Goal: Task Accomplishment & Management: Use online tool/utility

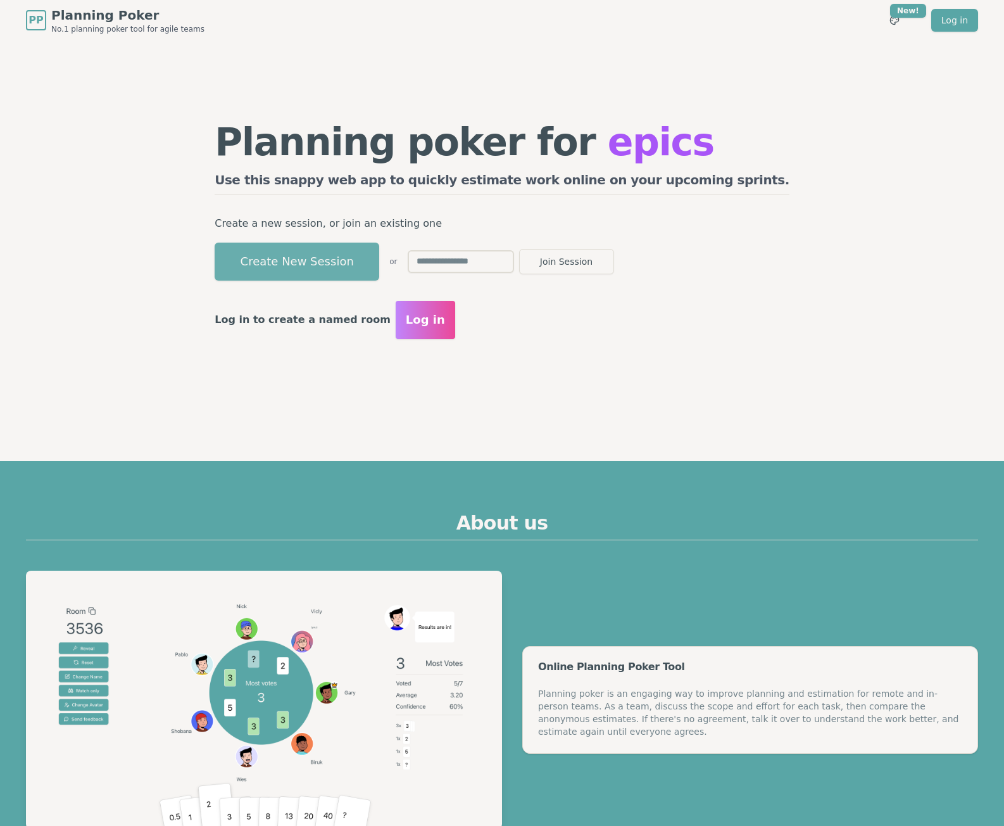
click at [379, 260] on button "Create New Session" at bounding box center [297, 261] width 165 height 38
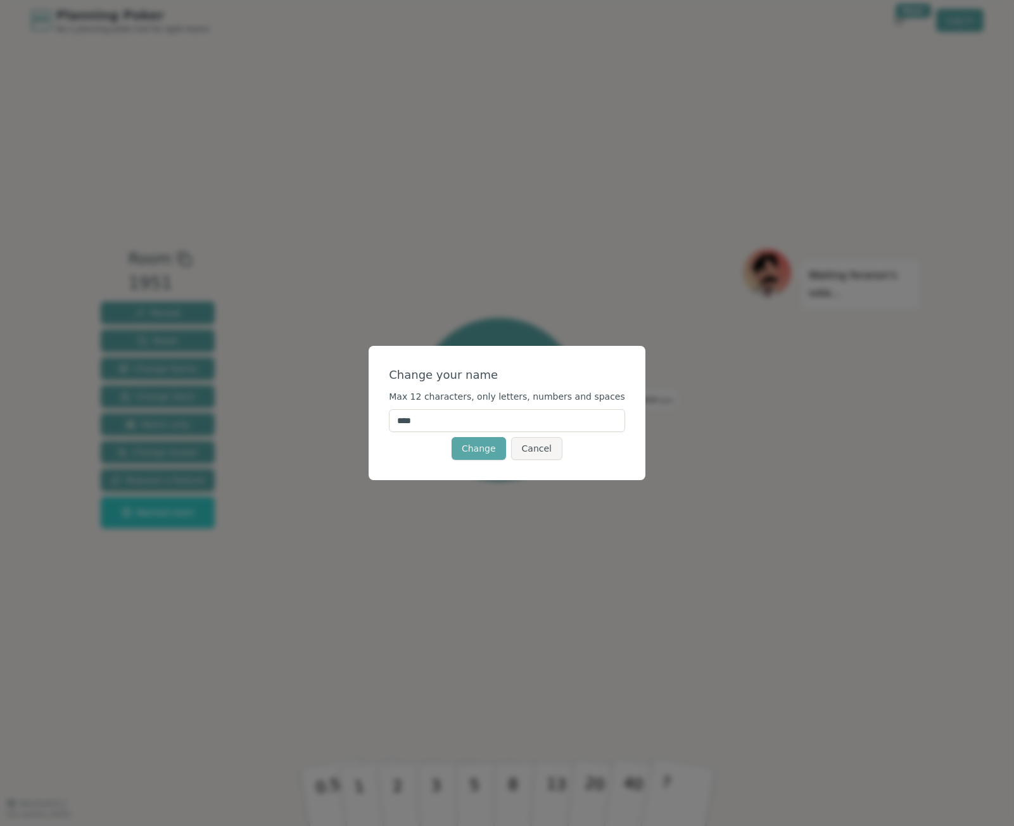
click at [467, 424] on input "****" at bounding box center [507, 420] width 236 height 23
drag, startPoint x: 409, startPoint y: 424, endPoint x: 360, endPoint y: 421, distance: 49.4
click at [360, 421] on div "Change your name Max 12 characters, only letters, numbers and spaces **** Chang…" at bounding box center [507, 413] width 1014 height 826
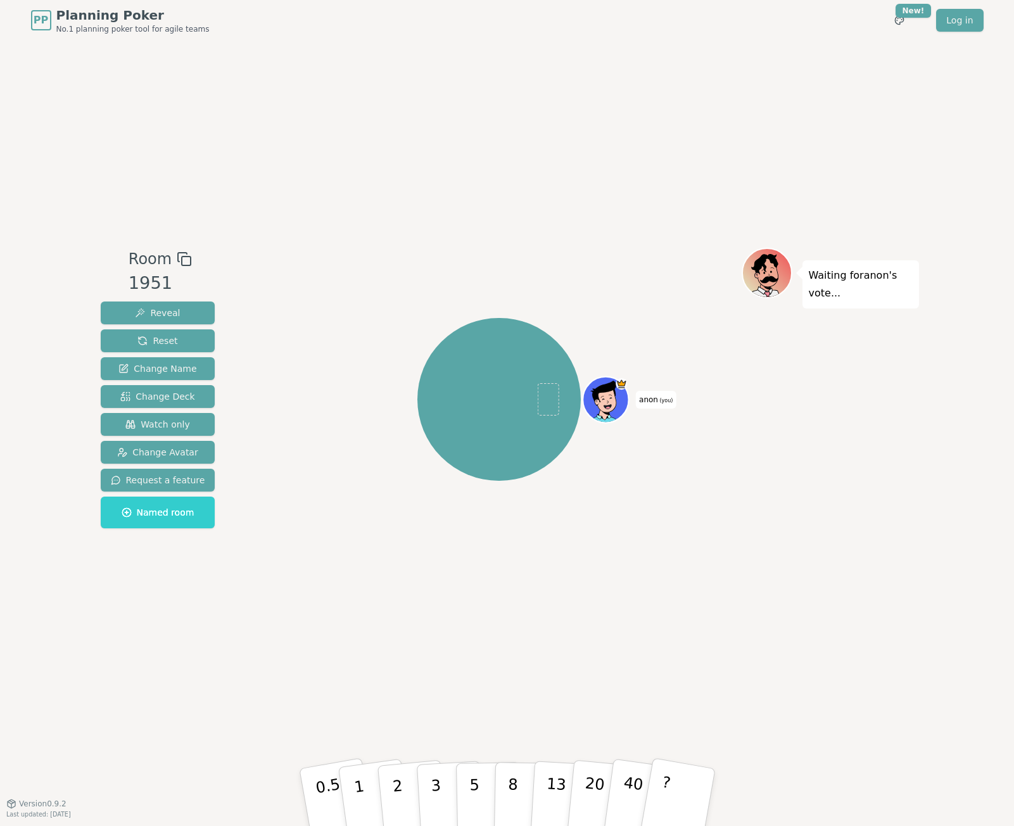
click at [652, 399] on span "anon (you)" at bounding box center [656, 400] width 40 height 18
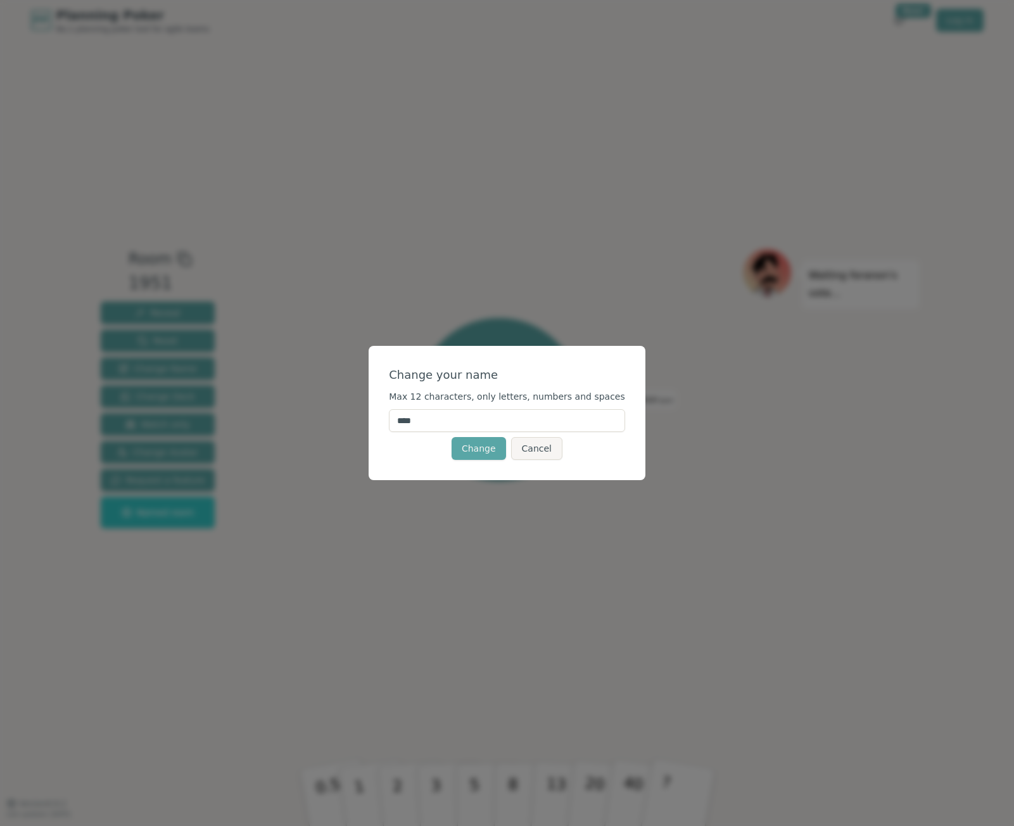
drag, startPoint x: 414, startPoint y: 420, endPoint x: 365, endPoint y: 424, distance: 49.5
click at [365, 423] on div "Change your name Max 12 characters, only letters, numbers and spaces **** Chang…" at bounding box center [507, 413] width 1014 height 826
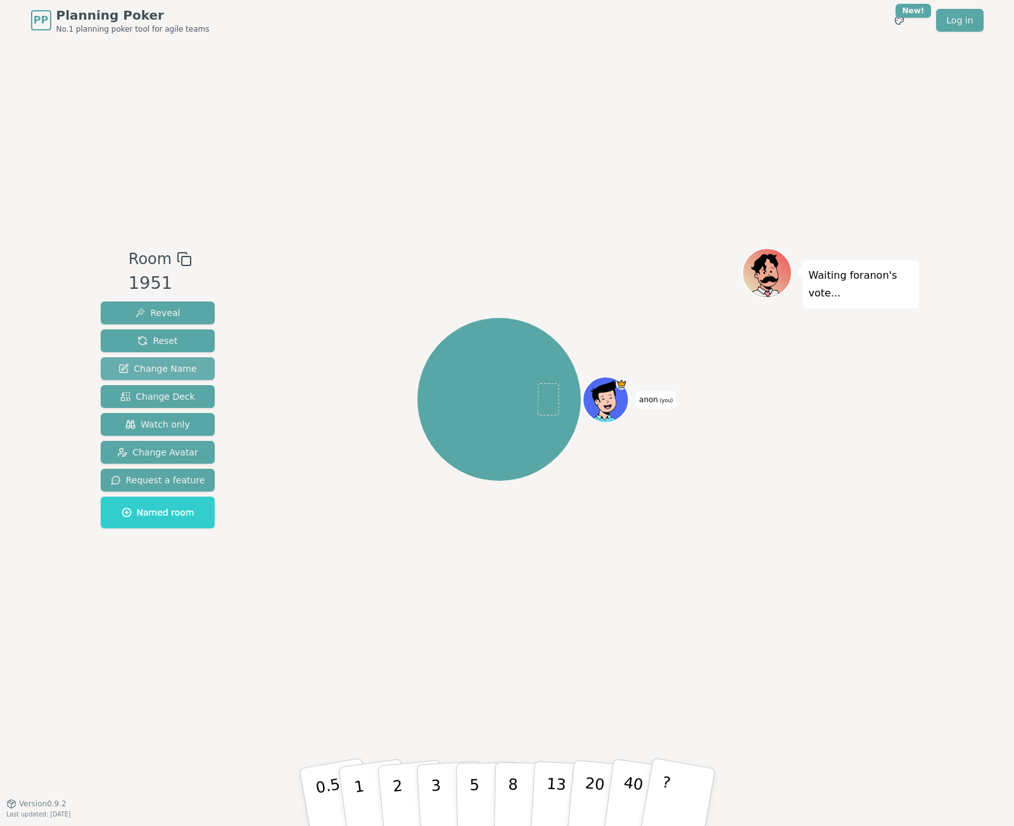
click at [157, 365] on span "Change Name" at bounding box center [157, 368] width 78 height 13
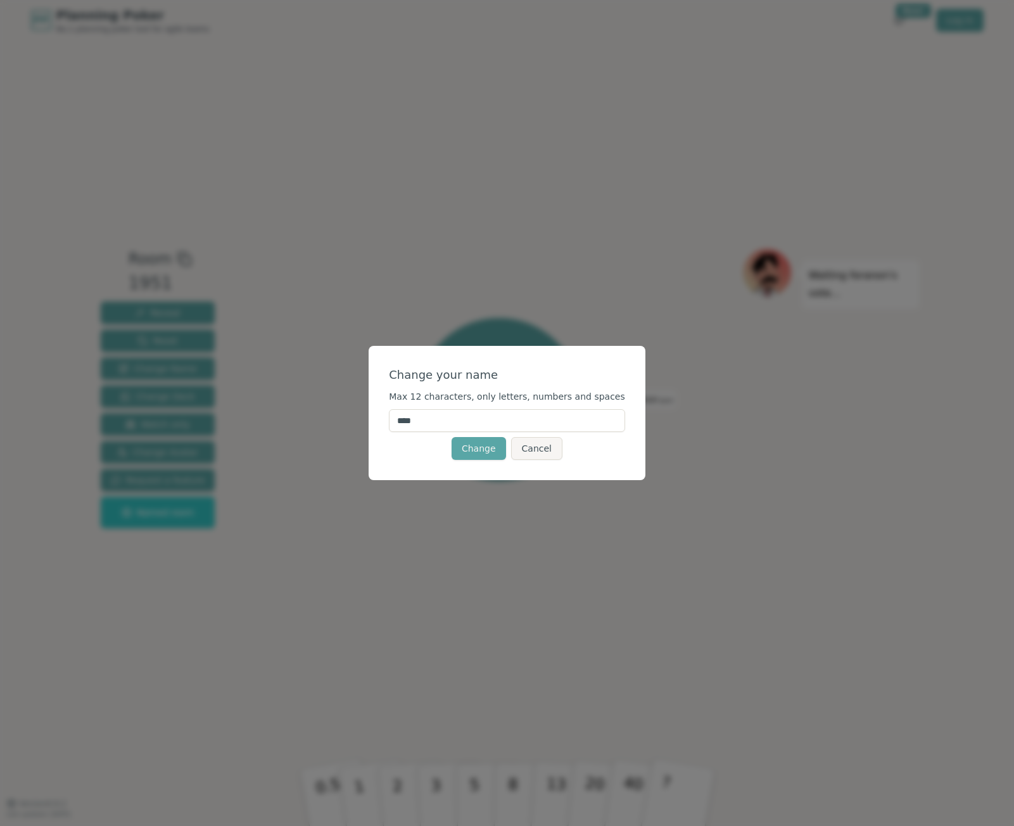
drag, startPoint x: 450, startPoint y: 424, endPoint x: 382, endPoint y: 420, distance: 67.8
click at [382, 420] on div "Change your name Max 12 characters, only letters, numbers and spaces **** Chang…" at bounding box center [507, 413] width 1014 height 826
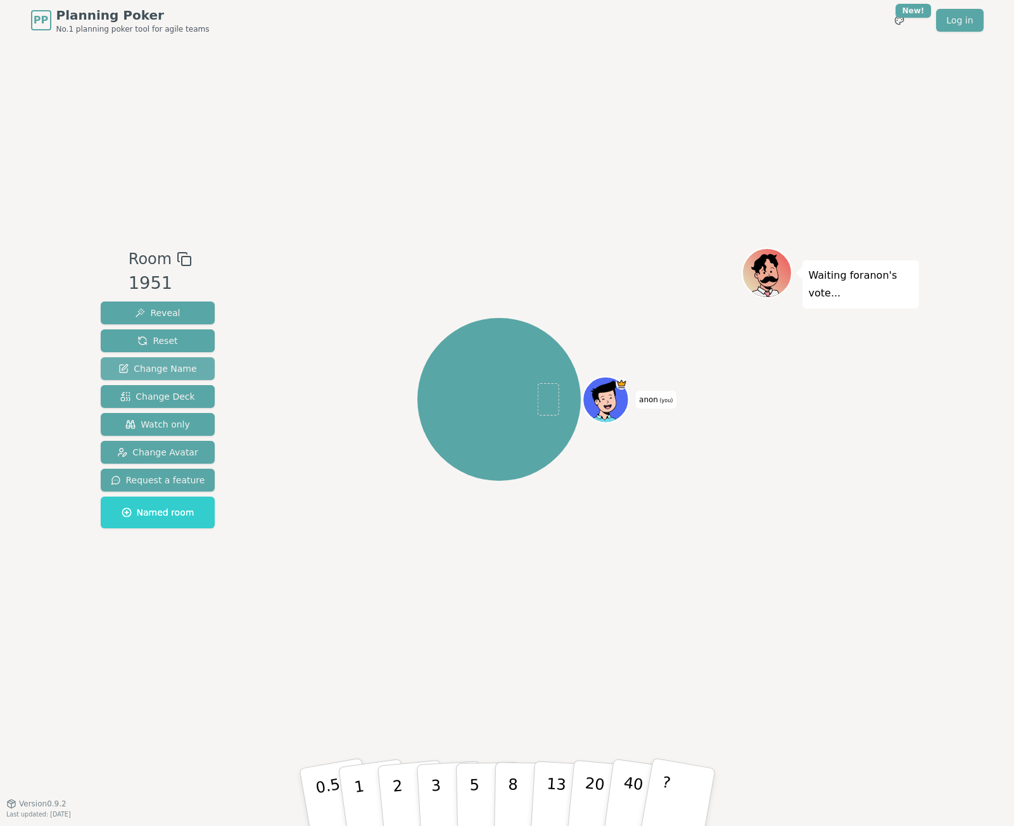
click at [168, 370] on span "Change Name" at bounding box center [157, 368] width 78 height 13
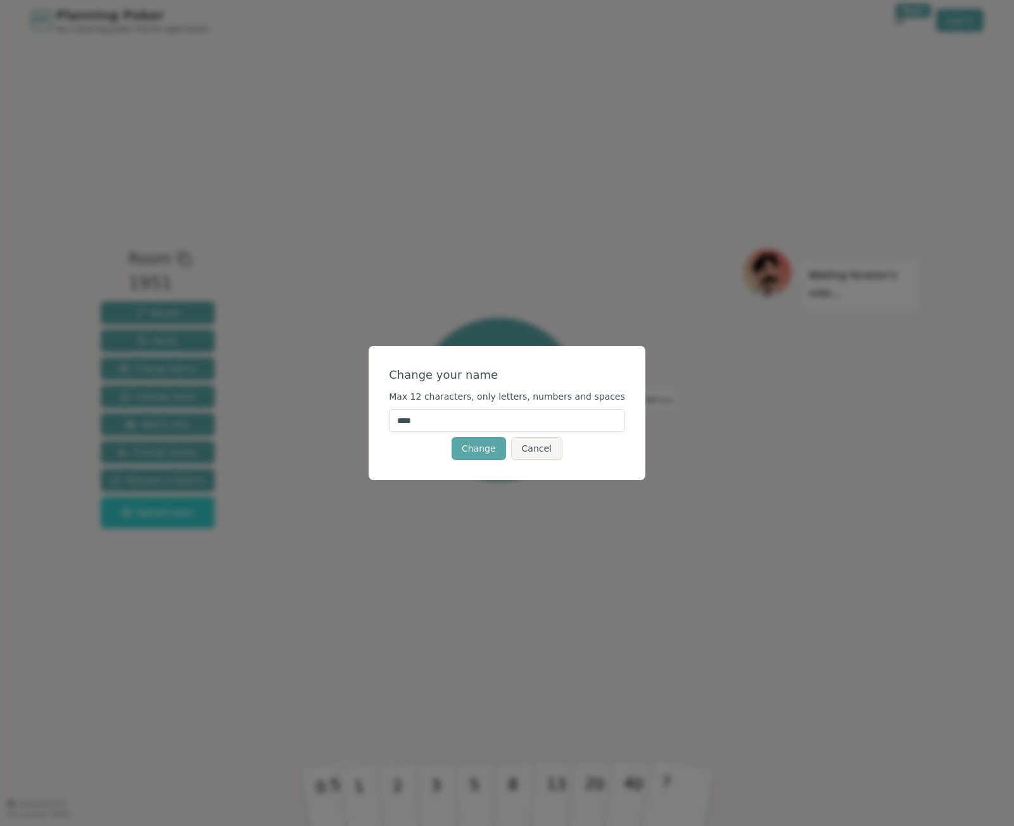
click at [487, 424] on input "****" at bounding box center [507, 420] width 236 height 23
type input "*"
type input "******"
click at [491, 445] on button "Change" at bounding box center [478, 448] width 54 height 23
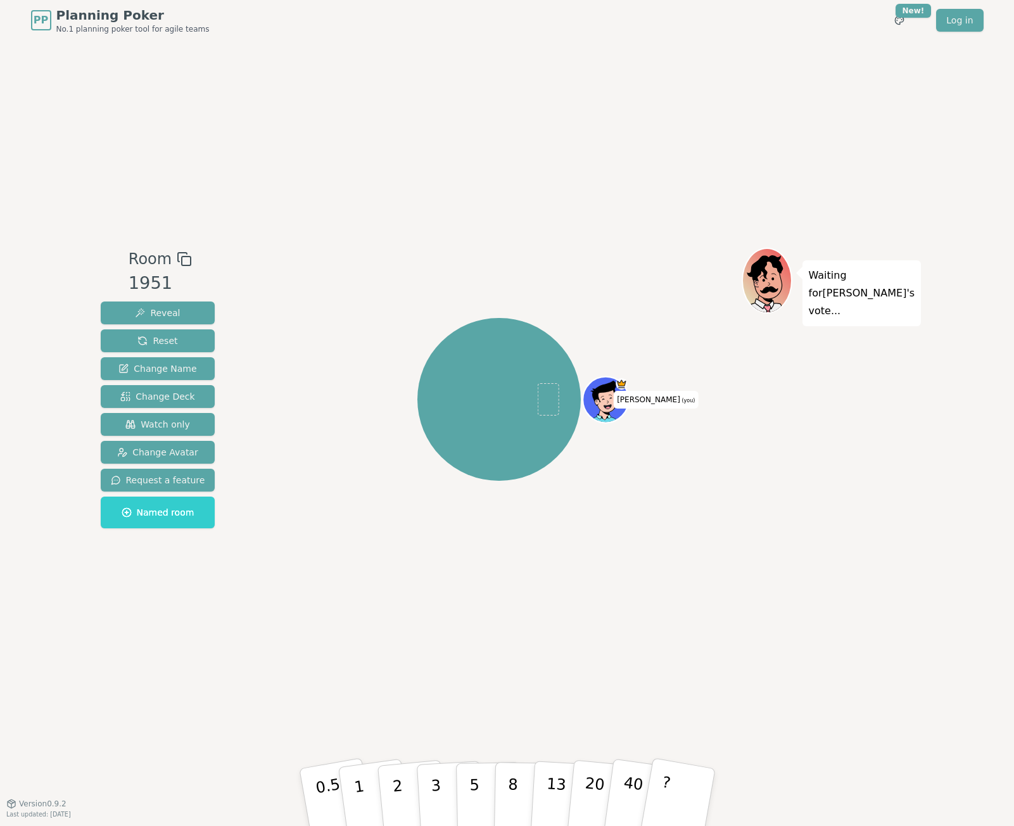
drag, startPoint x: 939, startPoint y: 0, endPoint x: 703, endPoint y: 32, distance: 238.3
click at [703, 32] on div "PP Planning Poker No.1 planning poker tool for agile teams Toggle theme New! Lo…" at bounding box center [507, 20] width 952 height 41
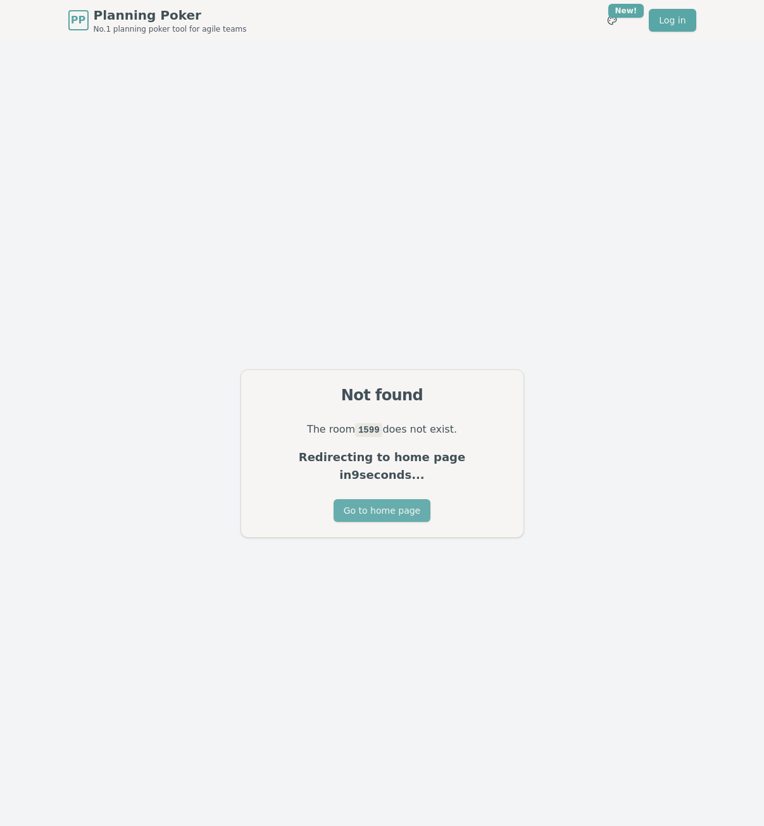
click at [383, 503] on button "Go to home page" at bounding box center [382, 510] width 97 height 23
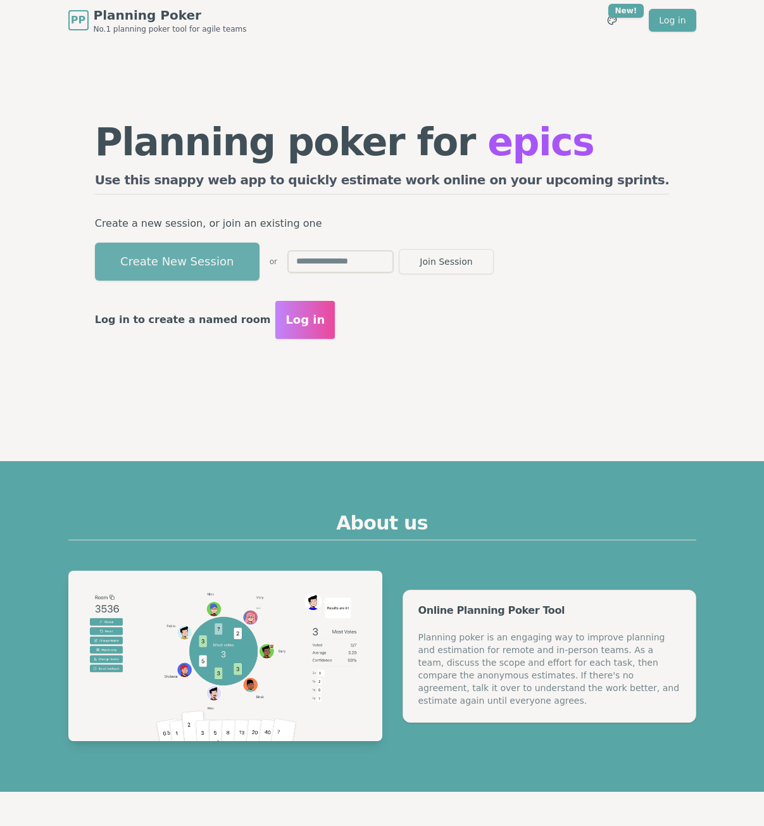
click at [260, 270] on button "Create New Session" at bounding box center [177, 261] width 165 height 38
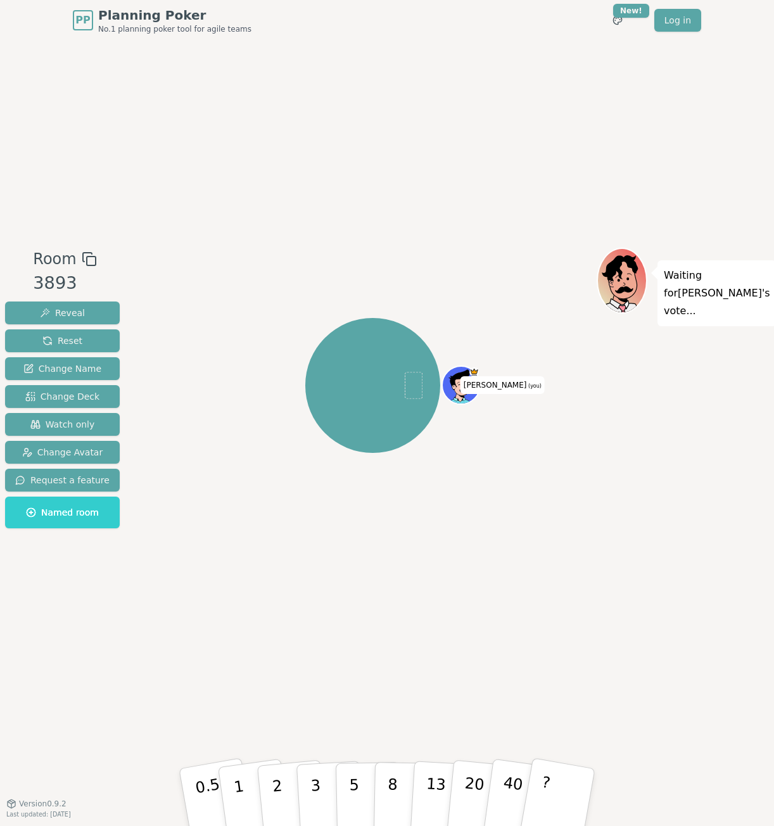
click at [494, 386] on span "Pamela (you)" at bounding box center [502, 385] width 84 height 18
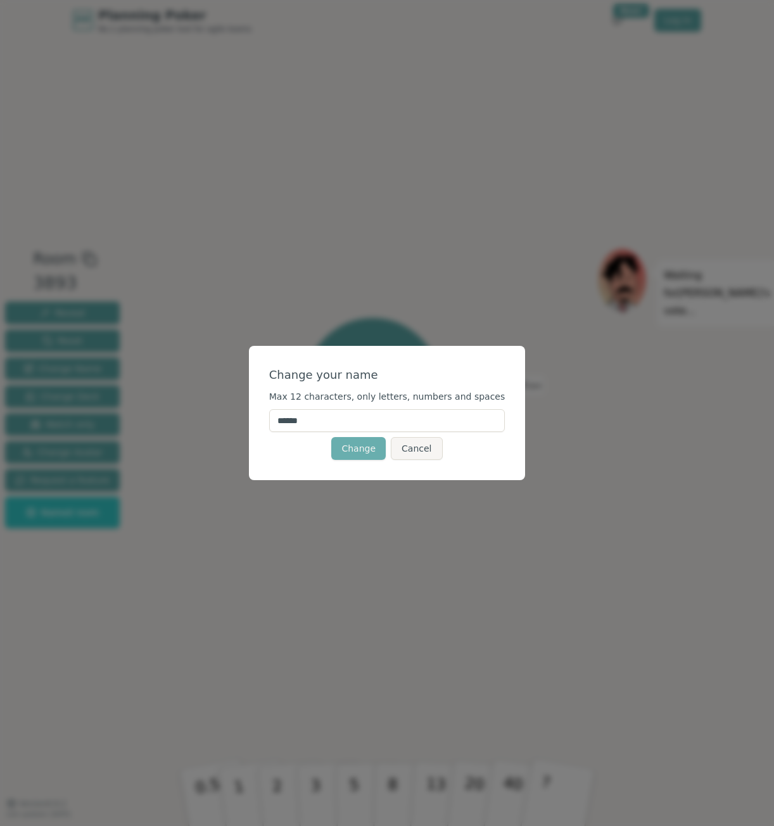
click at [364, 442] on button "Change" at bounding box center [358, 448] width 54 height 23
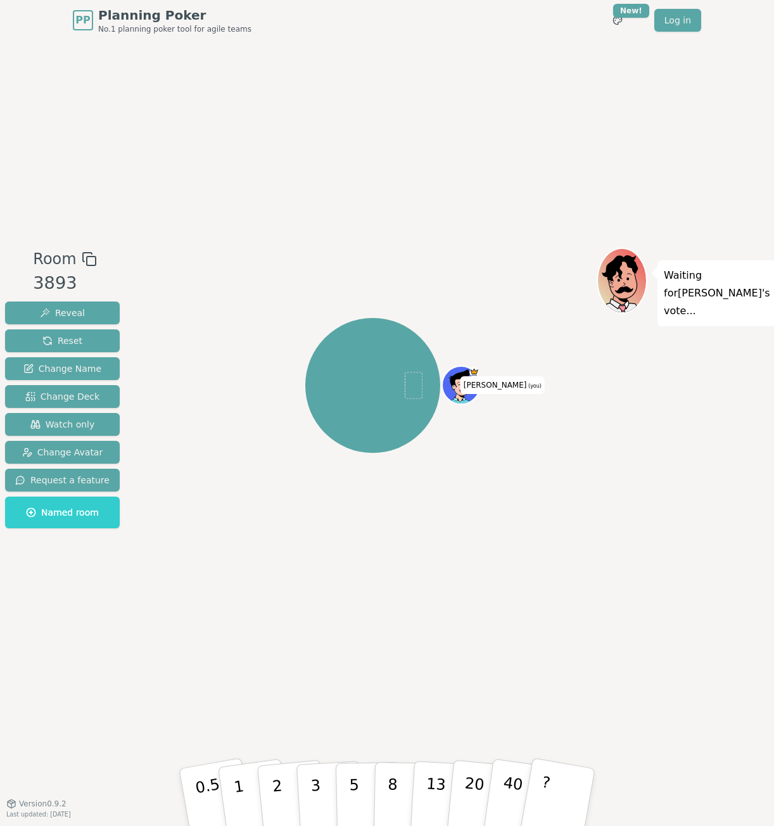
click at [464, 384] on icon at bounding box center [462, 384] width 37 height 4
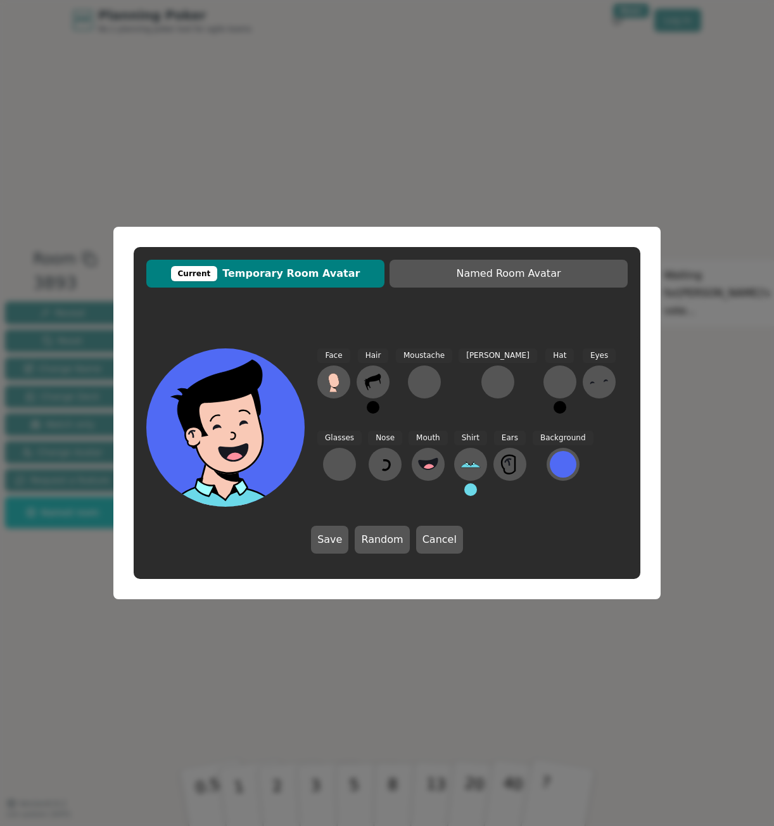
click at [282, 422] on icon at bounding box center [230, 425] width 158 height 20
click at [373, 381] on icon at bounding box center [373, 382] width 16 height 16
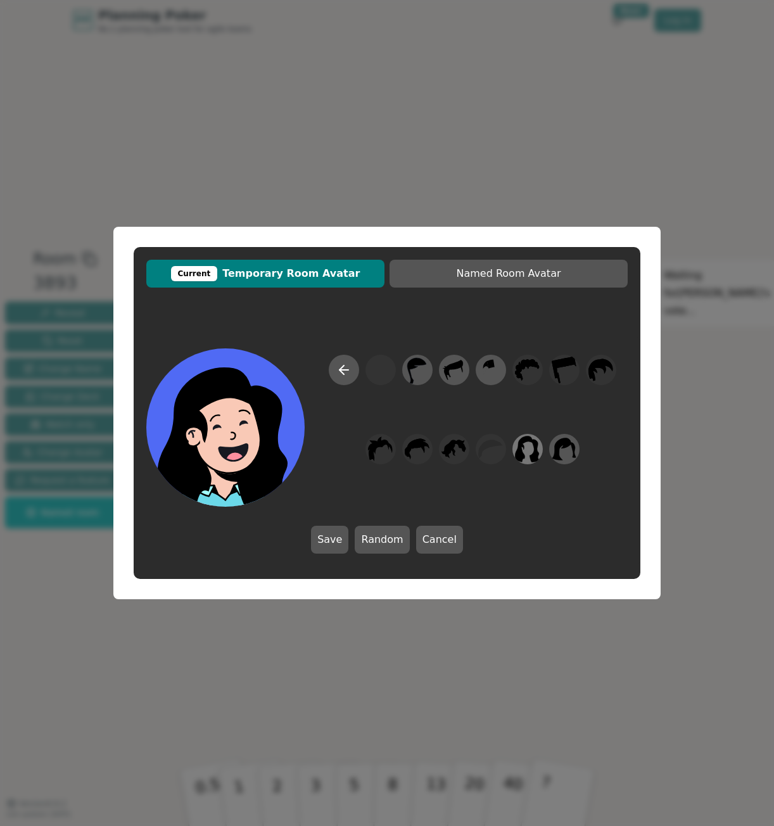
click at [530, 450] on icon at bounding box center [527, 449] width 25 height 28
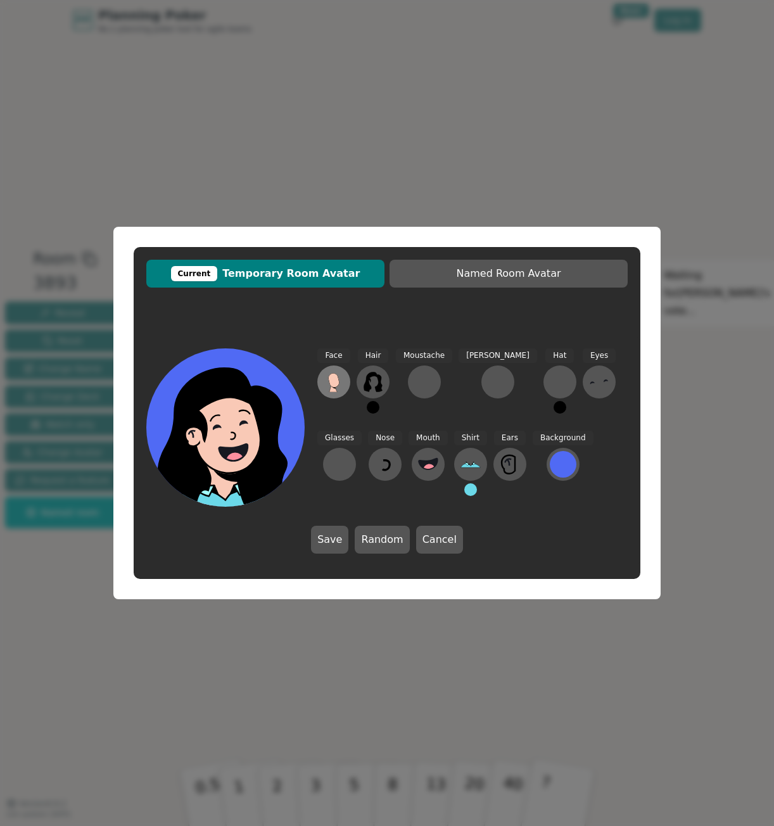
click at [346, 387] on button at bounding box center [333, 381] width 33 height 33
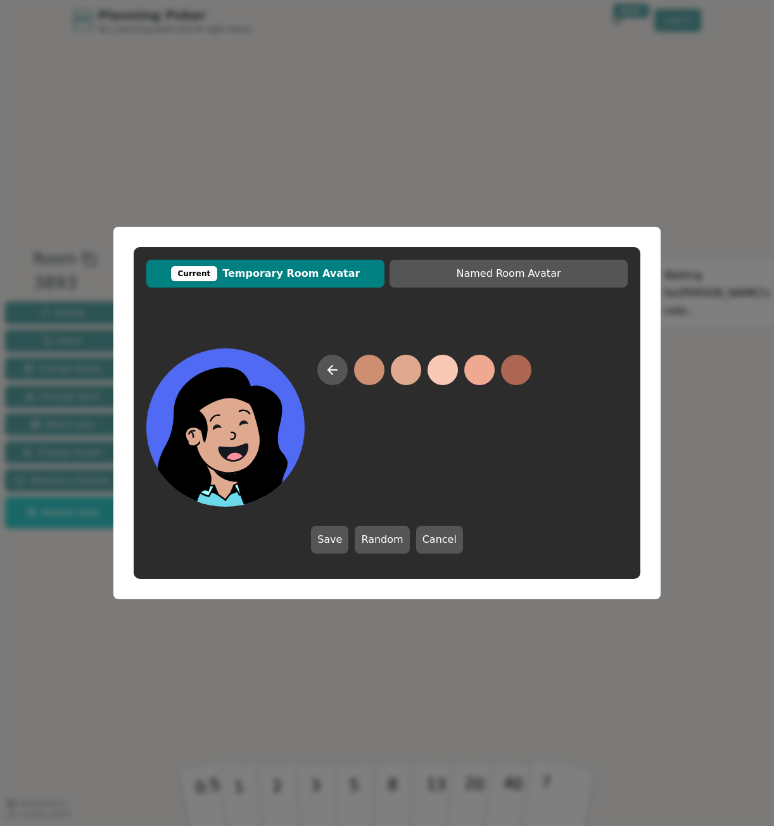
click at [403, 377] on button at bounding box center [406, 370] width 30 height 30
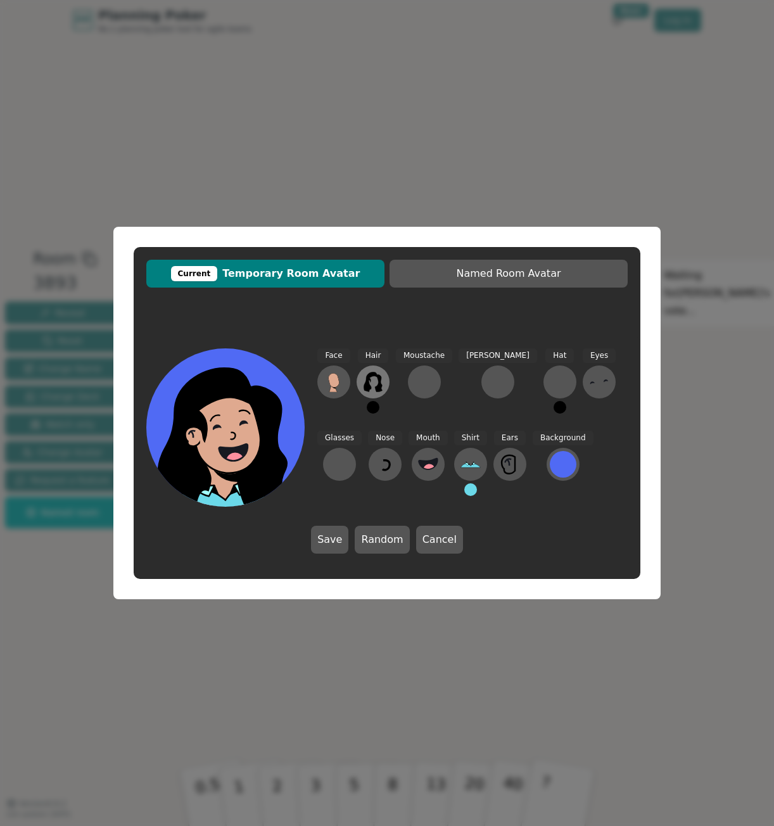
click at [375, 372] on icon at bounding box center [373, 382] width 20 height 20
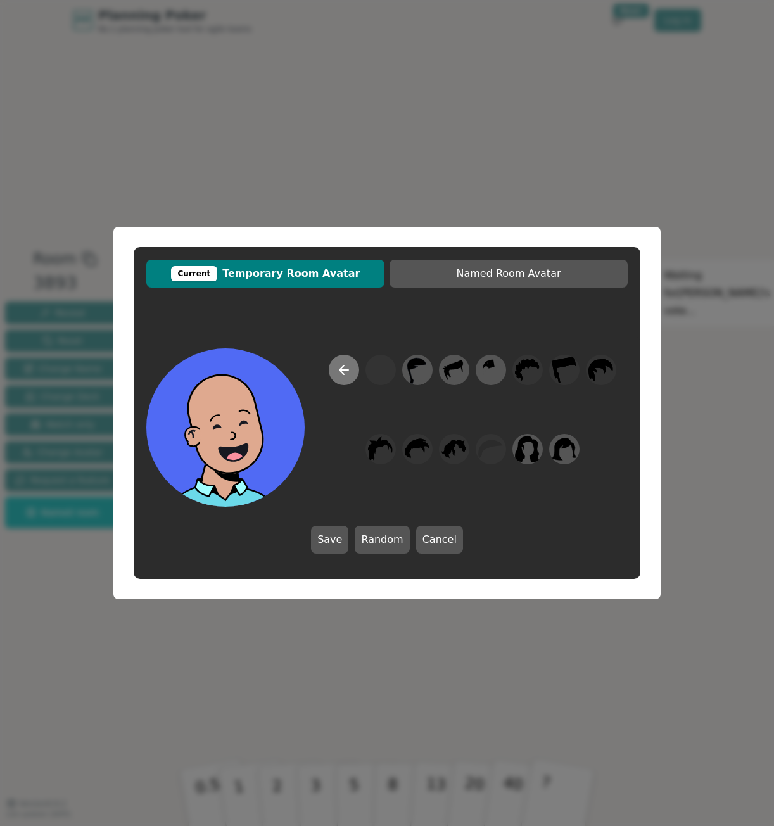
click at [350, 375] on icon at bounding box center [343, 369] width 15 height 15
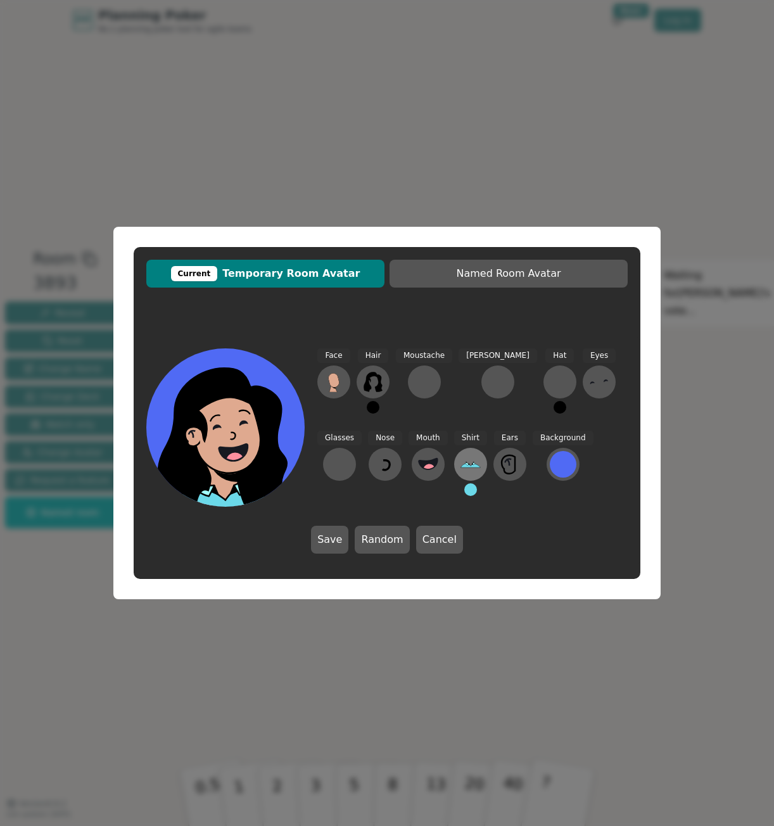
click at [465, 465] on icon at bounding box center [466, 463] width 3 height 3
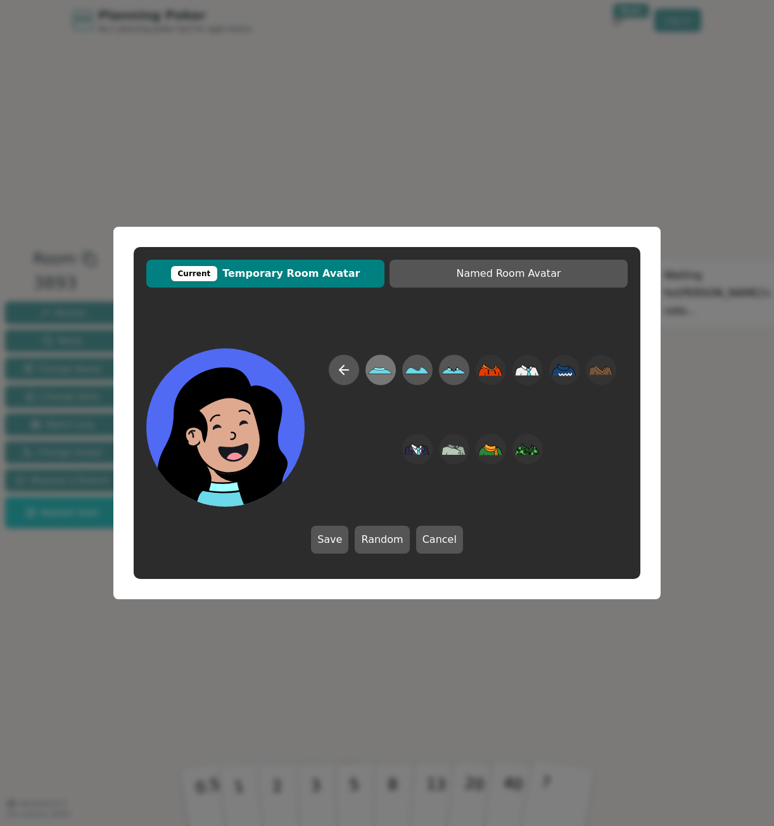
click at [383, 368] on icon at bounding box center [379, 368] width 11 height 3
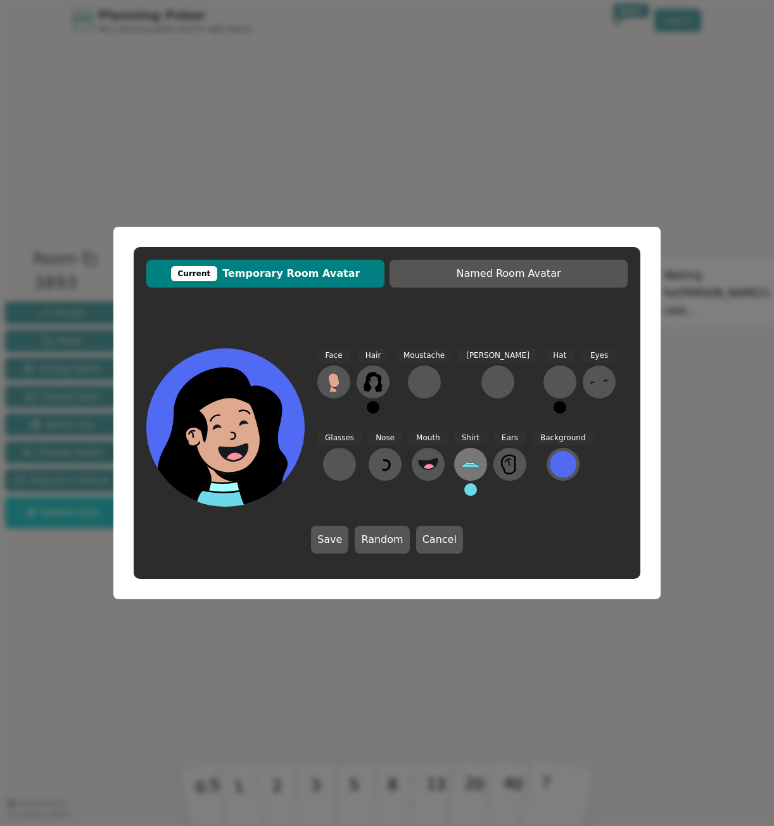
click at [454, 461] on button at bounding box center [470, 464] width 33 height 33
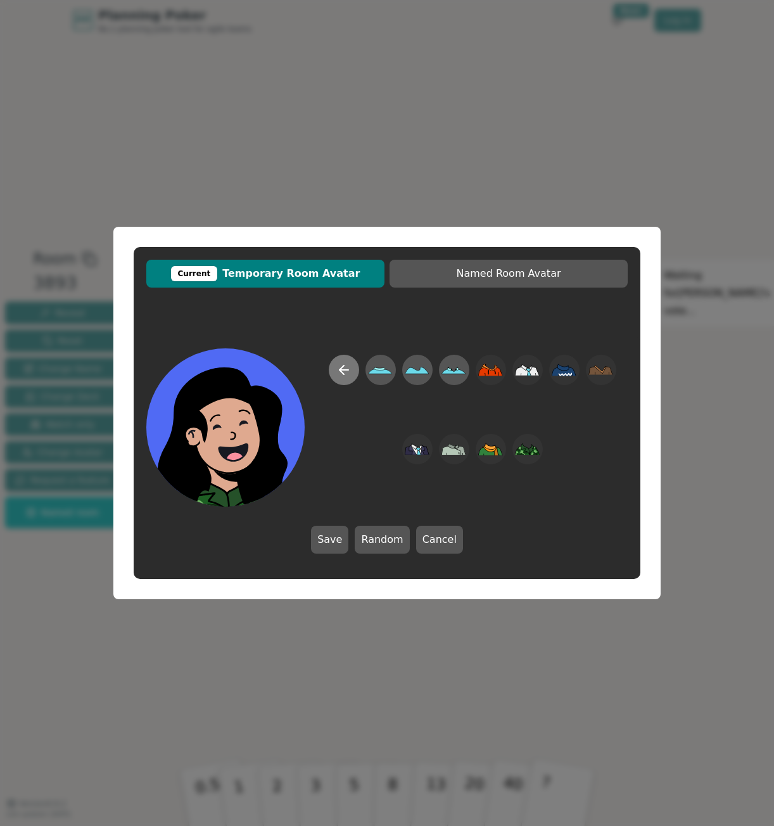
click at [346, 372] on icon at bounding box center [343, 369] width 15 height 15
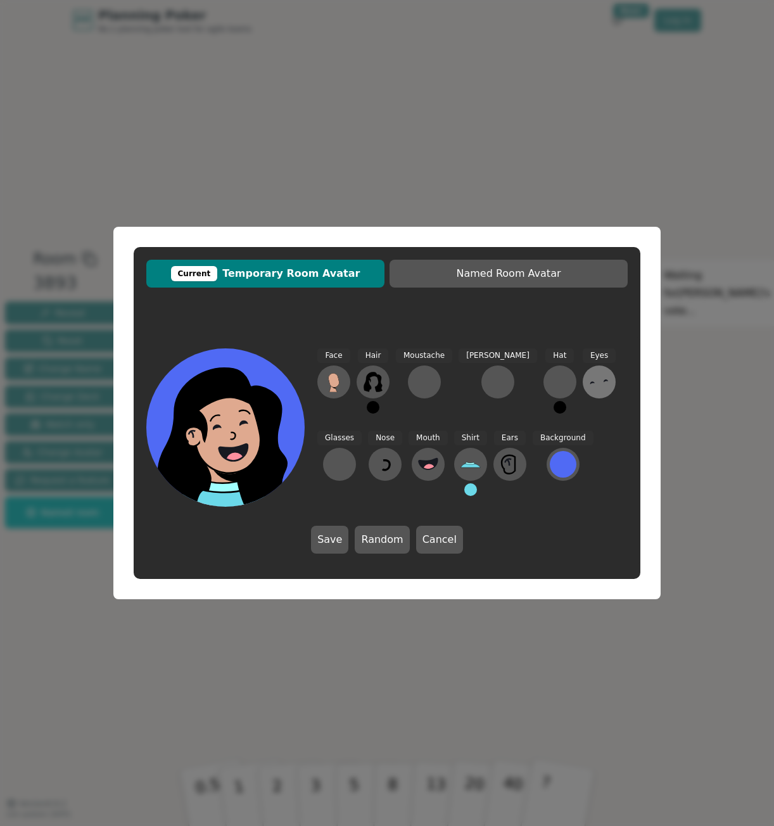
click at [589, 379] on icon at bounding box center [599, 382] width 20 height 20
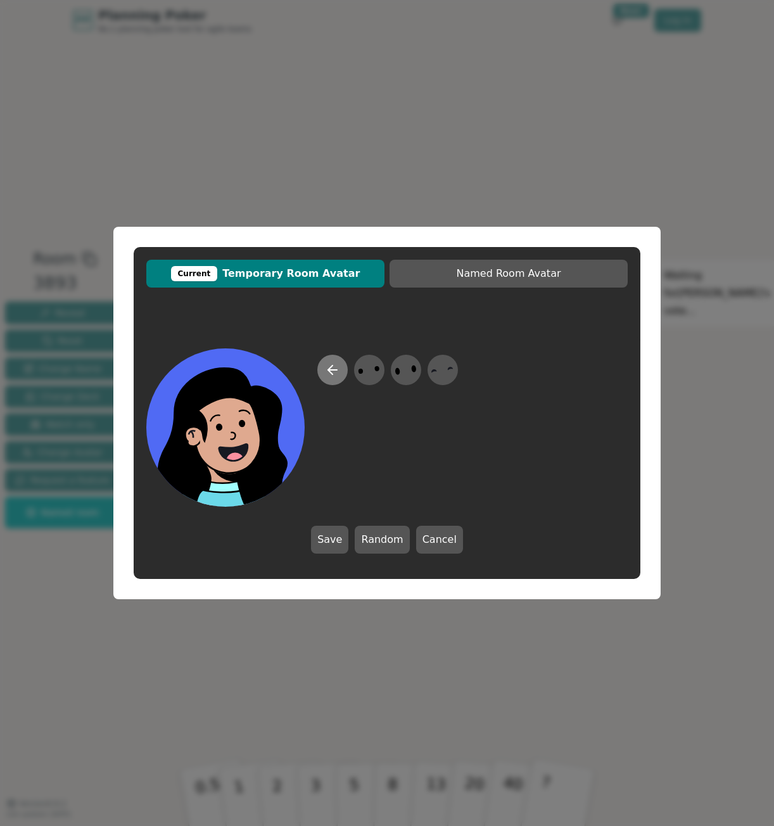
click at [330, 370] on icon at bounding box center [332, 370] width 9 height 0
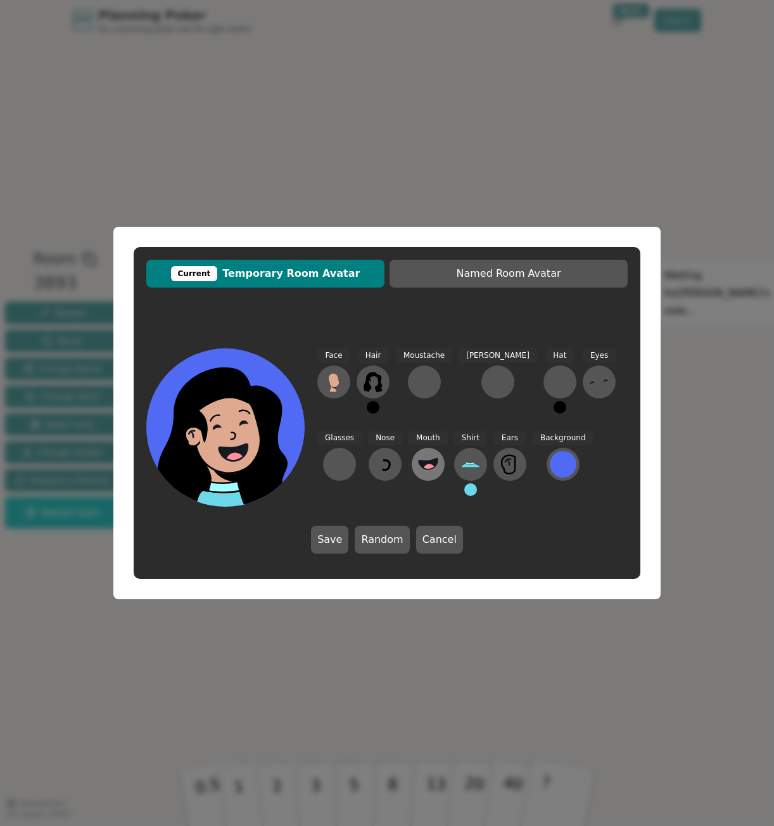
click at [418, 456] on icon at bounding box center [428, 464] width 20 height 20
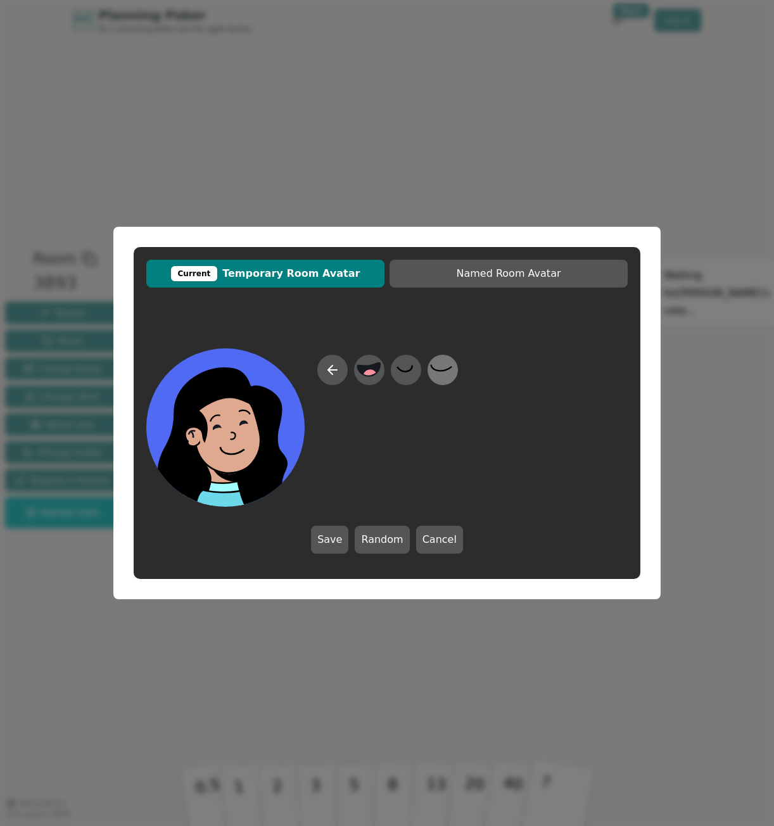
click at [451, 370] on icon at bounding box center [442, 370] width 25 height 28
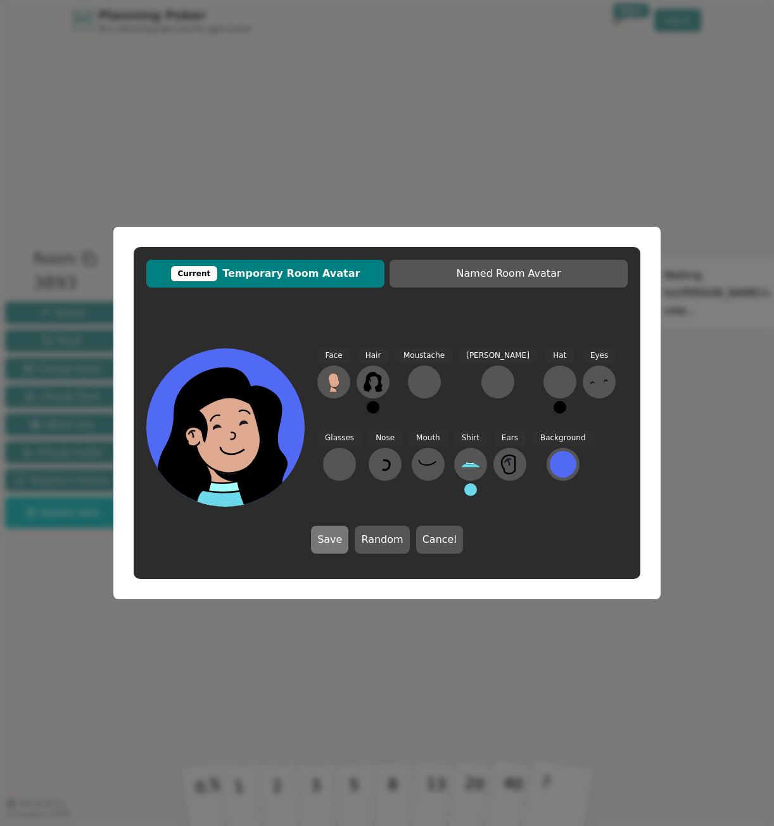
click at [317, 535] on button "Save" at bounding box center [329, 539] width 37 height 28
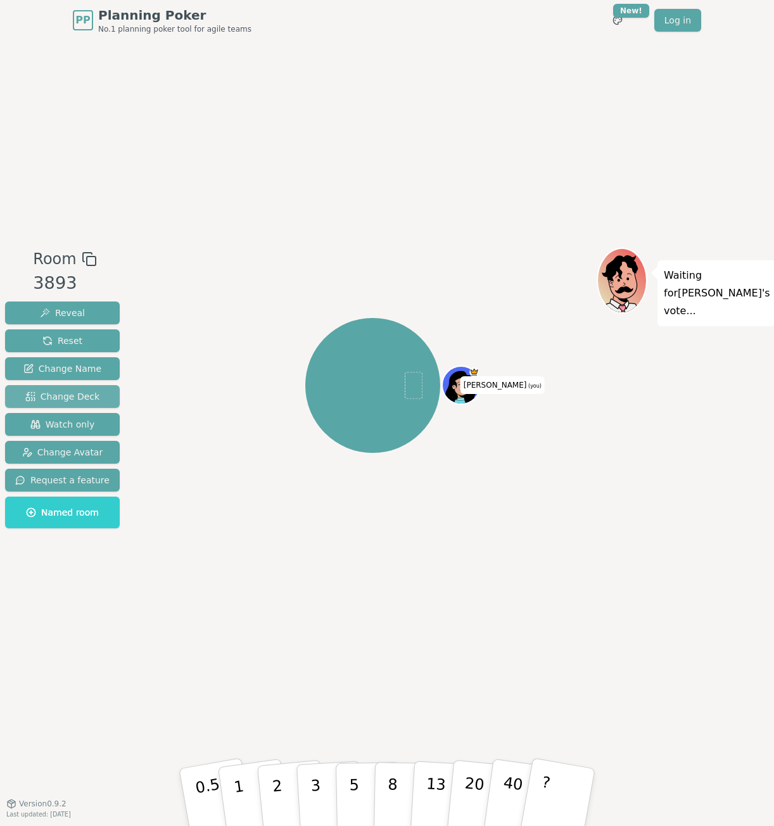
click at [70, 394] on span "Change Deck" at bounding box center [62, 396] width 74 height 13
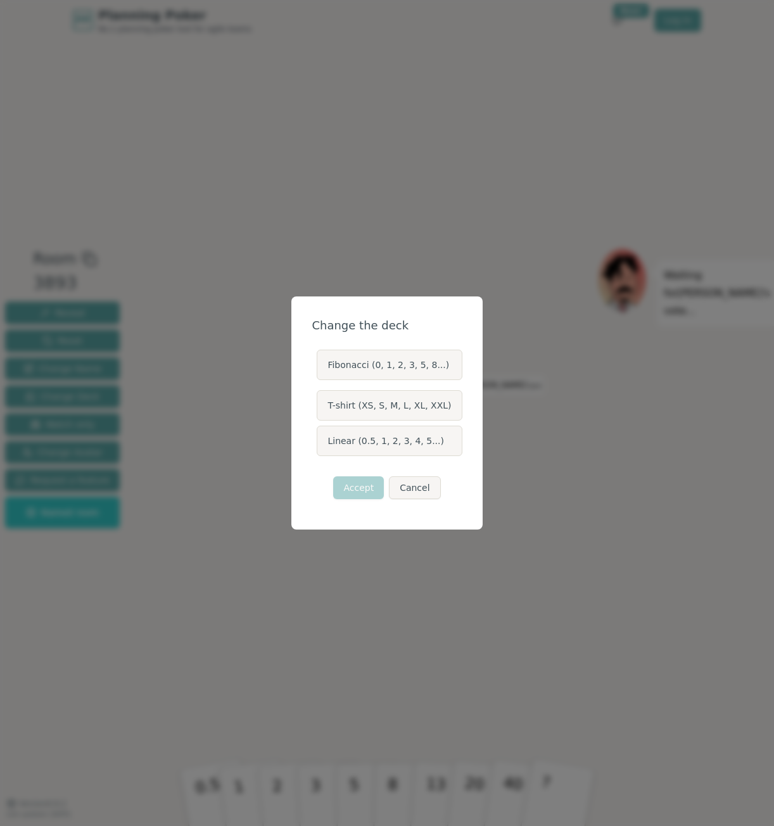
click at [377, 367] on label "Fibonacci (0, 1, 2, 3, 5, 8...)" at bounding box center [389, 364] width 145 height 30
click at [321, 367] on button "Fibonacci (0, 1, 2, 3, 5, 8...)" at bounding box center [316, 365] width 10 height 10
click at [371, 484] on button "Accept" at bounding box center [358, 487] width 51 height 23
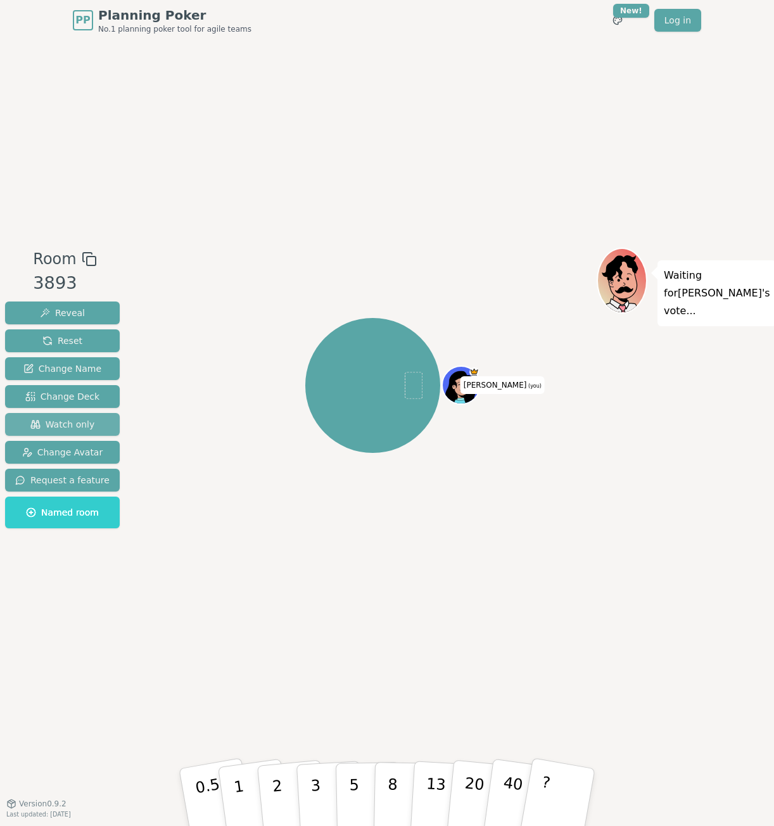
click at [77, 420] on span "Watch only" at bounding box center [62, 424] width 65 height 13
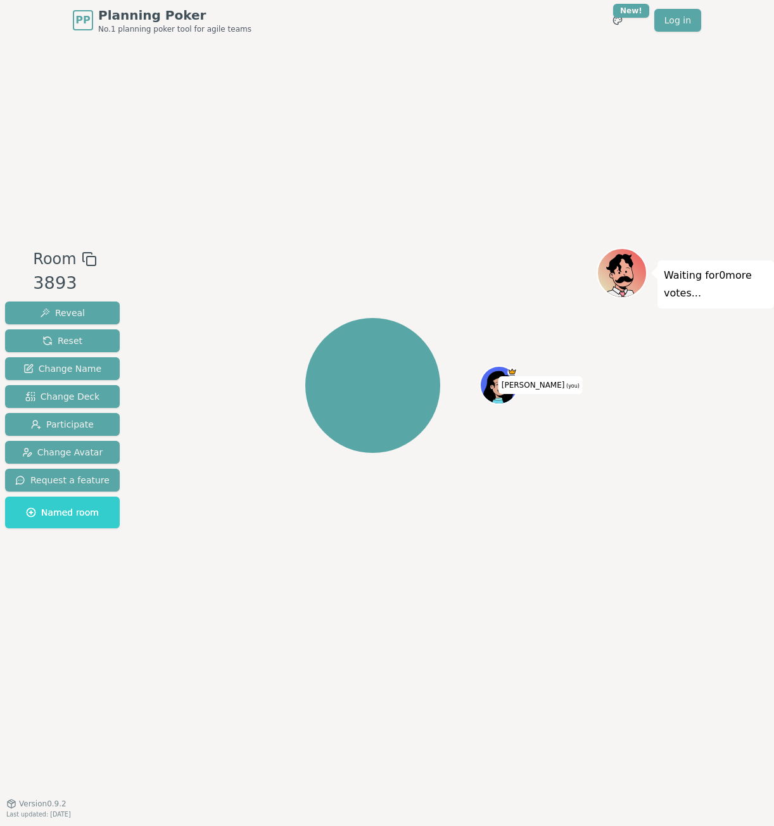
click at [67, 259] on span "Room" at bounding box center [54, 259] width 43 height 23
click at [82, 260] on icon at bounding box center [89, 258] width 15 height 15
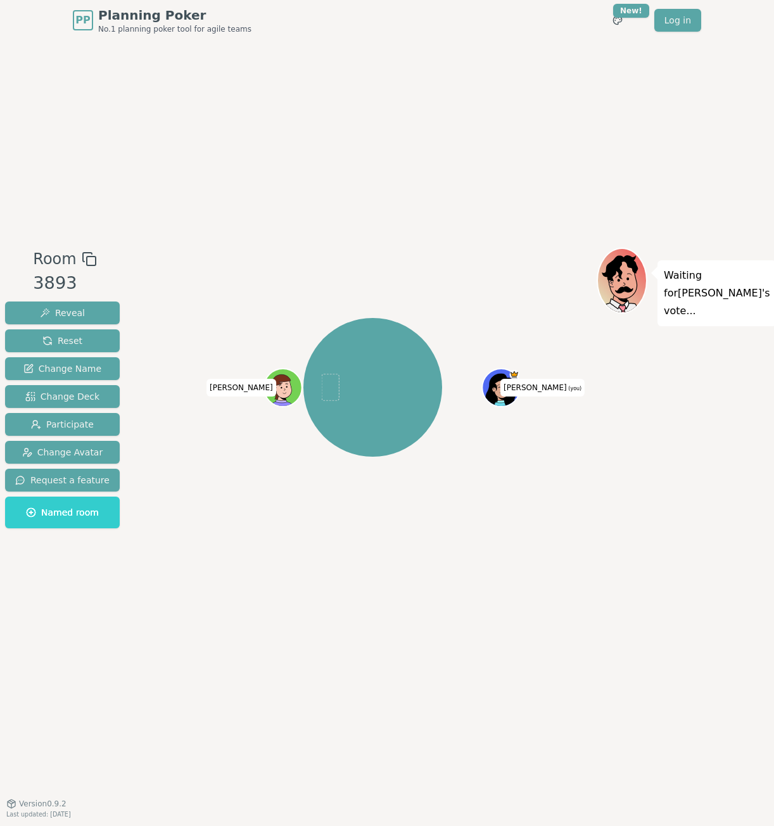
click at [458, 576] on div "Pamela (you) Pete" at bounding box center [373, 422] width 448 height 348
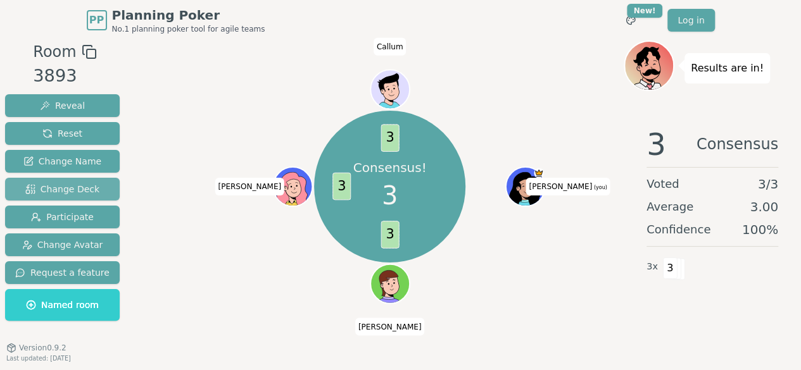
click at [96, 187] on button "Change Deck" at bounding box center [62, 189] width 115 height 23
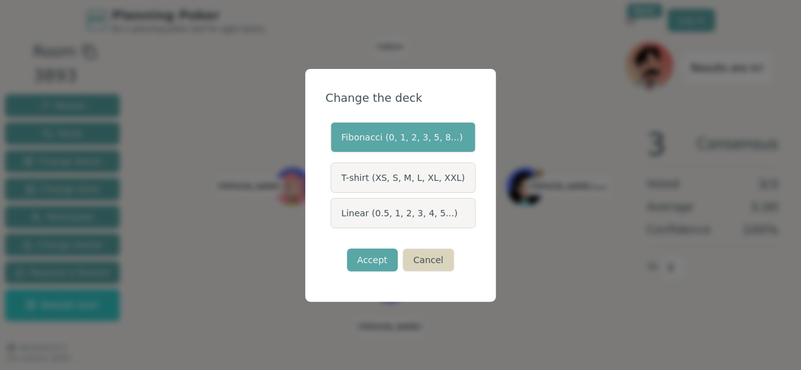
click at [434, 258] on button "Cancel" at bounding box center [428, 260] width 51 height 23
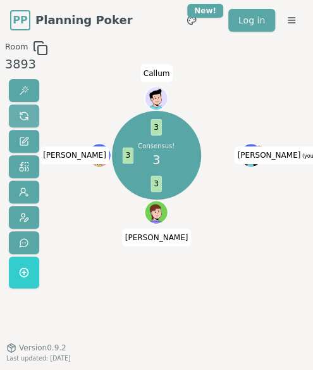
click at [24, 118] on span at bounding box center [24, 116] width 10 height 10
click at [27, 120] on span at bounding box center [24, 116] width 10 height 10
click at [24, 112] on span at bounding box center [24, 116] width 10 height 10
click at [16, 117] on button at bounding box center [24, 115] width 30 height 23
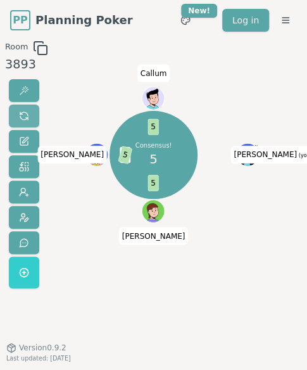
click at [25, 108] on button at bounding box center [24, 115] width 30 height 23
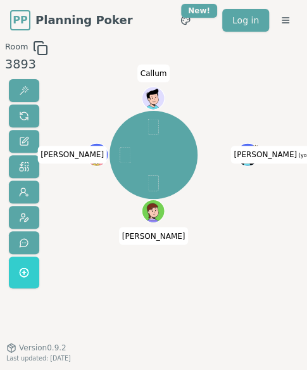
click at [241, 256] on div "Room 3893 Pamela (you) Pete Kristian Callum 0.5 1 2 3 5 8 13 20 40 ? Version 0.…" at bounding box center [153, 215] width 307 height 348
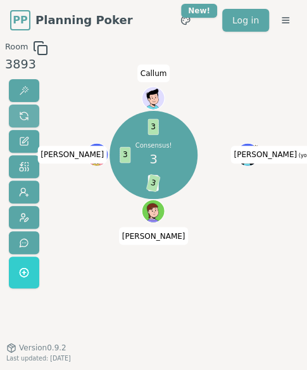
click at [29, 123] on button at bounding box center [24, 115] width 30 height 23
click at [22, 111] on span at bounding box center [24, 116] width 10 height 10
